Goal: Task Accomplishment & Management: Manage account settings

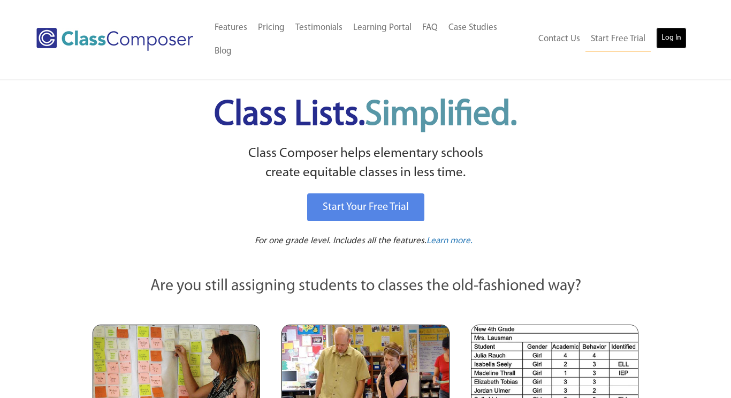
click at [671, 27] on link "Log In" at bounding box center [671, 37] width 31 height 21
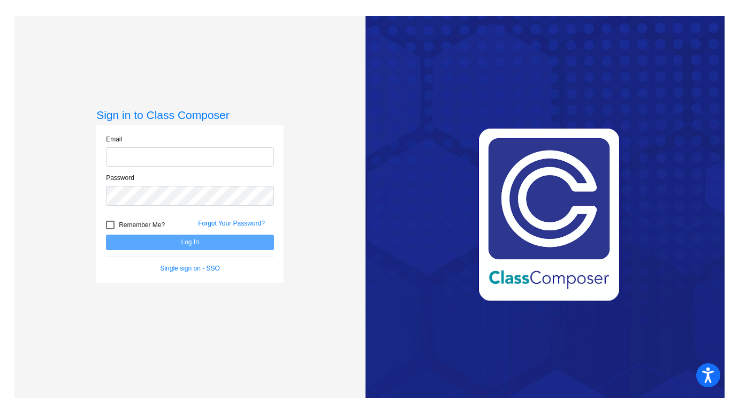
type input "sara_johnston@lkstevens.wednet.edu"
click at [144, 242] on button "Log In" at bounding box center [190, 242] width 168 height 16
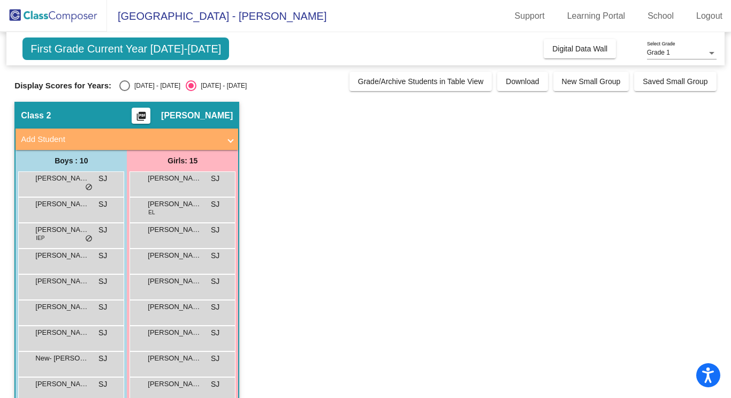
click at [119, 85] on div "Select an option" at bounding box center [124, 85] width 11 height 11
click at [124, 91] on input "2024 - 2025" at bounding box center [124, 91] width 1 height 1
radio input "true"
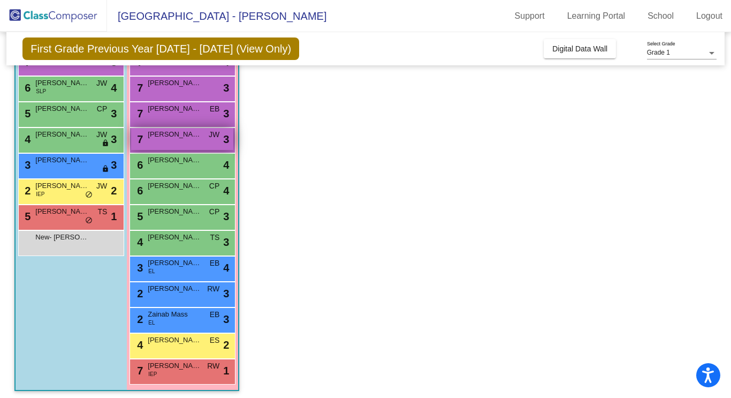
scroll to position [176, 0]
